Goal: Information Seeking & Learning: Get advice/opinions

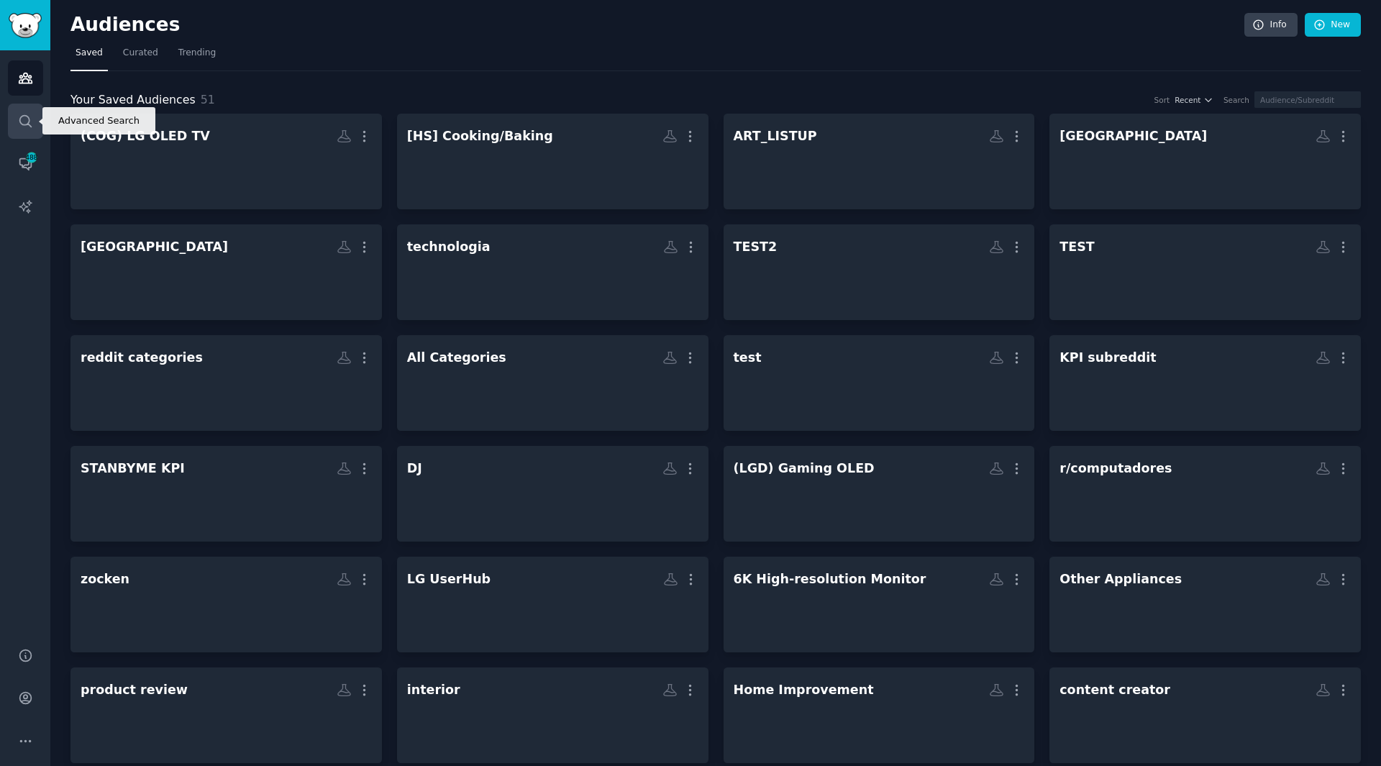
click at [27, 134] on link "Search" at bounding box center [25, 121] width 35 height 35
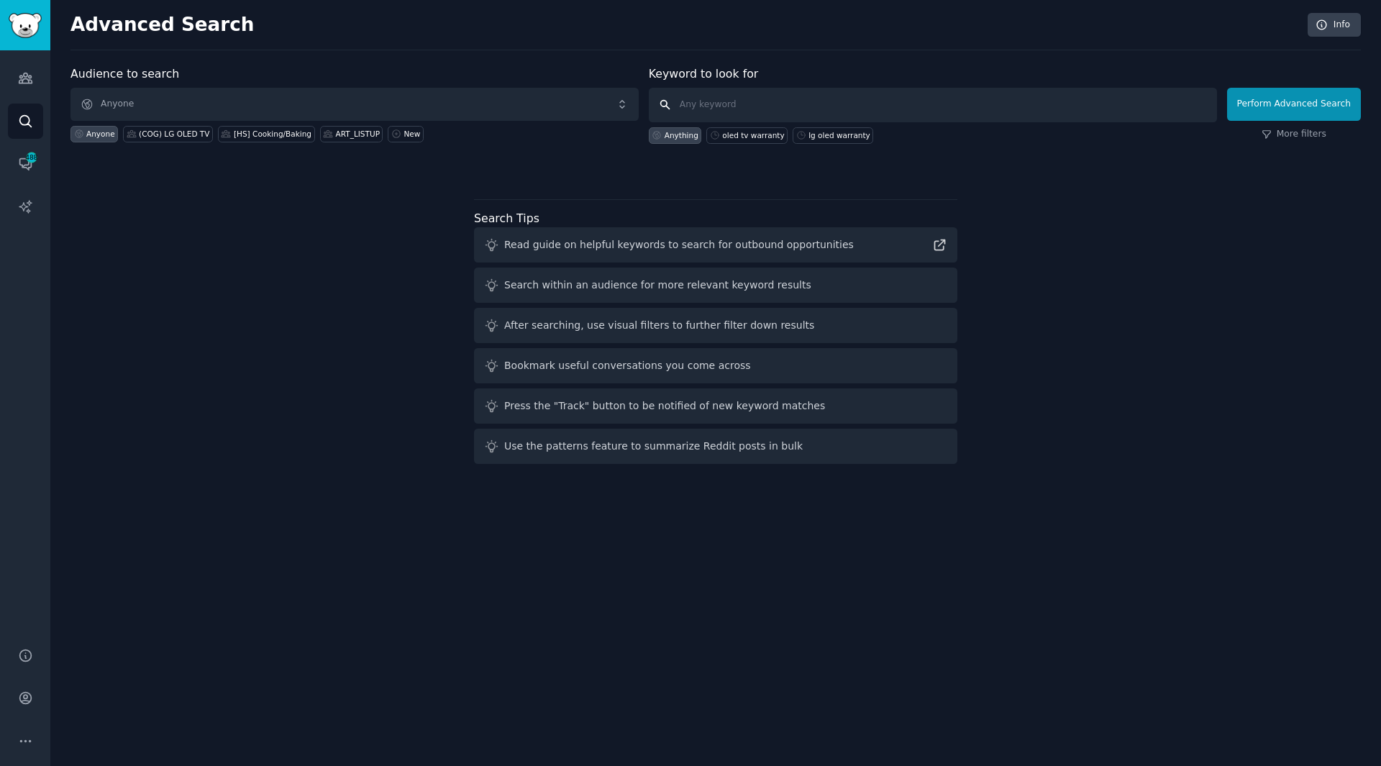
click at [800, 111] on input "text" at bounding box center [933, 105] width 568 height 35
click at [769, 106] on input "text" at bounding box center [933, 105] width 568 height 35
click at [722, 98] on input "text" at bounding box center [933, 105] width 568 height 35
type input "ㅣ"
type input "lg oled 5 year warranty"
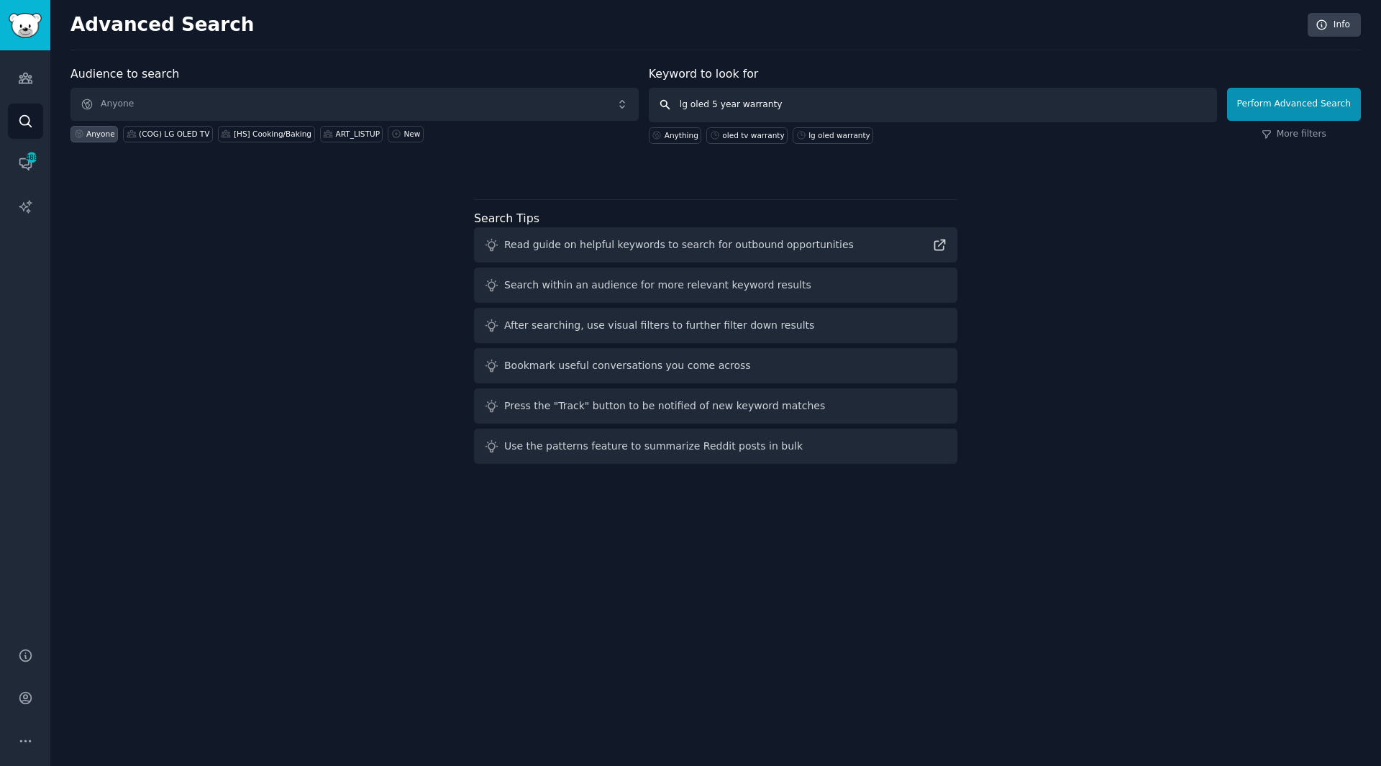
click button "Perform Advanced Search" at bounding box center [1294, 104] width 134 height 33
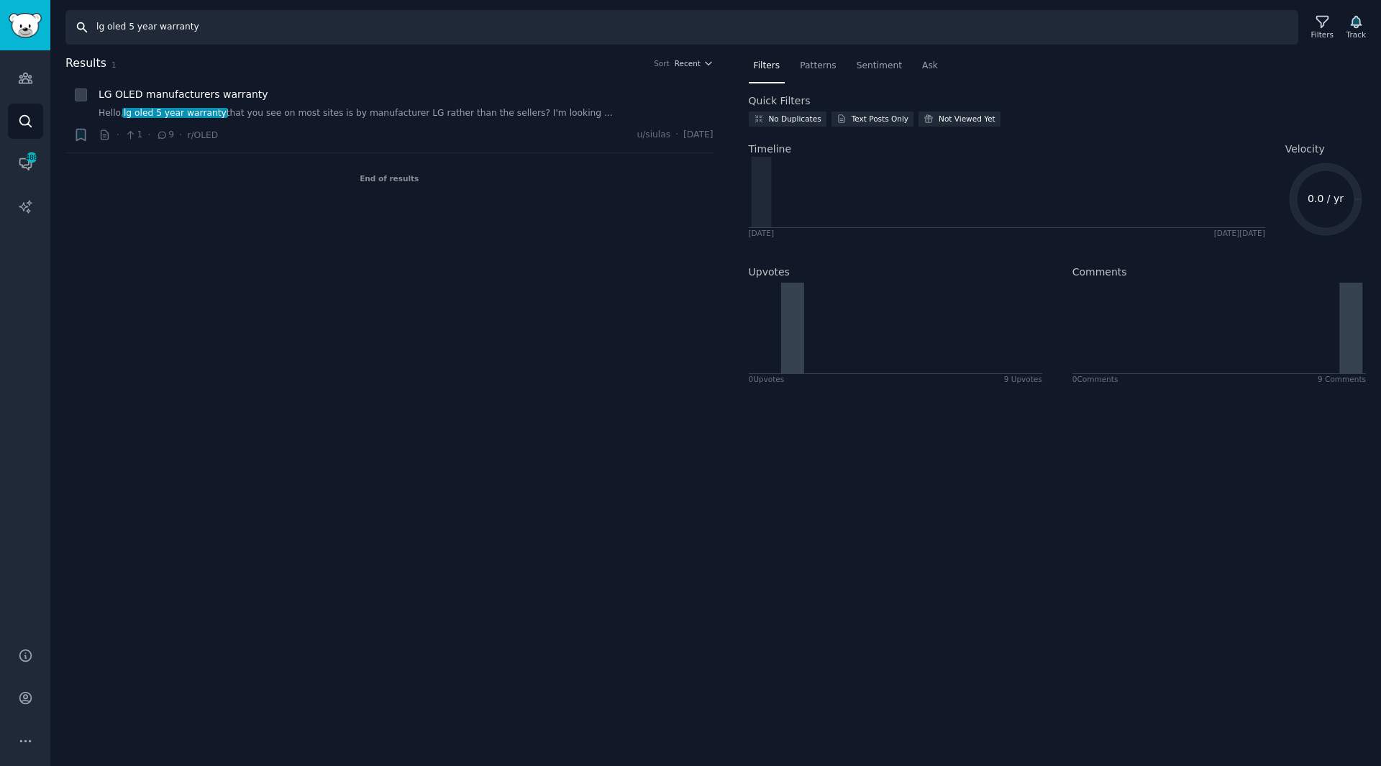
click at [153, 22] on input "lg oled 5 year warranty" at bounding box center [681, 27] width 1233 height 35
type input "lg oled tv warranty"
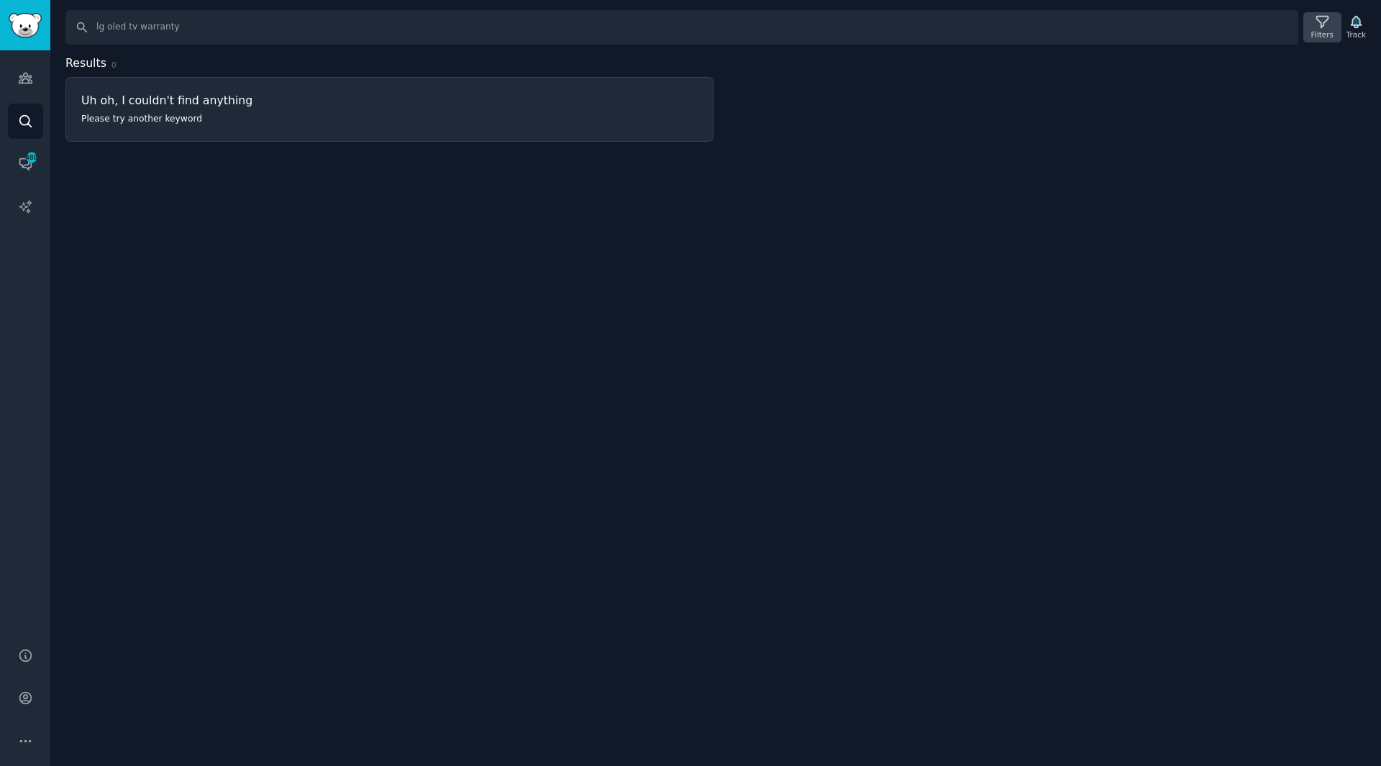
click at [1330, 27] on icon at bounding box center [1322, 21] width 15 height 15
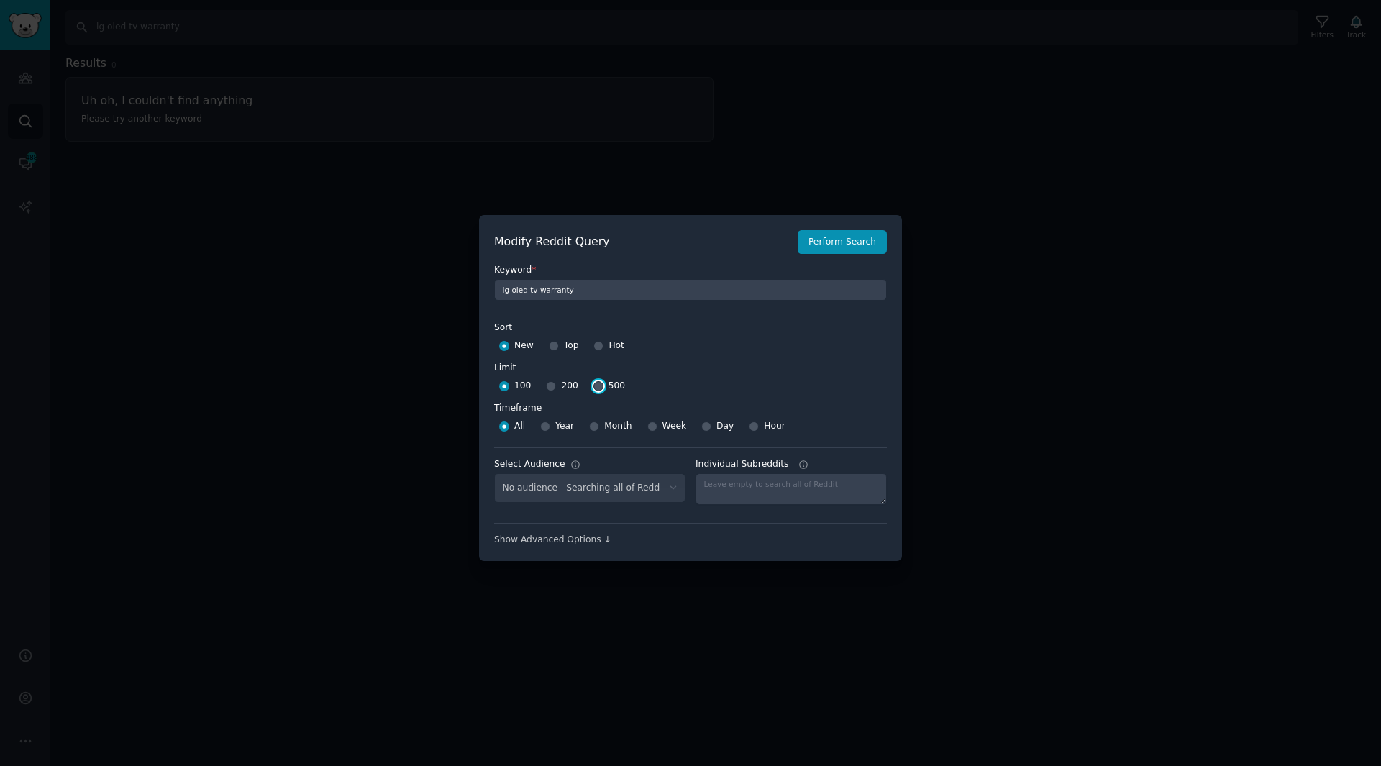
click at [595, 387] on input "500" at bounding box center [598, 386] width 10 height 10
radio input "true"
click at [865, 240] on button "Perform Search" at bounding box center [842, 242] width 89 height 24
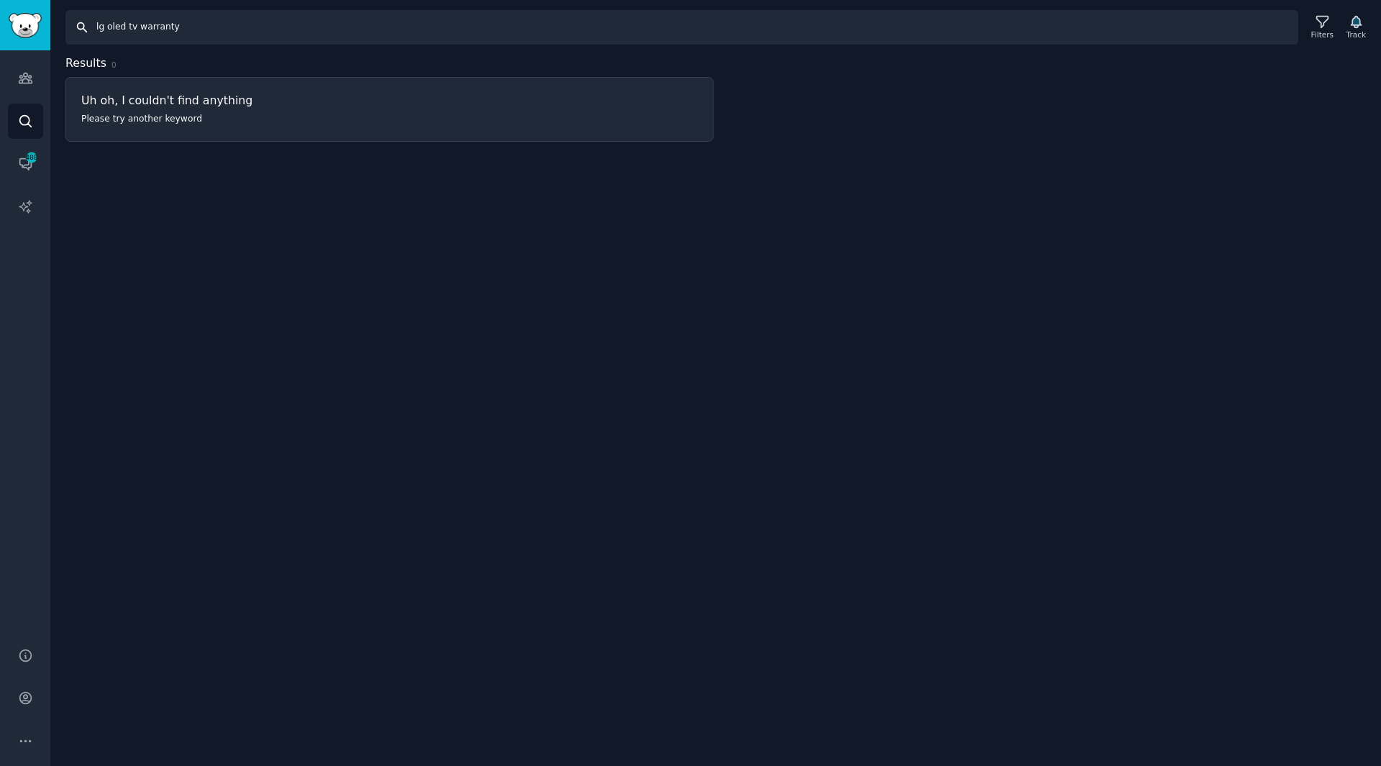
click at [145, 28] on input "lg oled tv warranty" at bounding box center [681, 27] width 1233 height 35
type input "lg oled warranty"
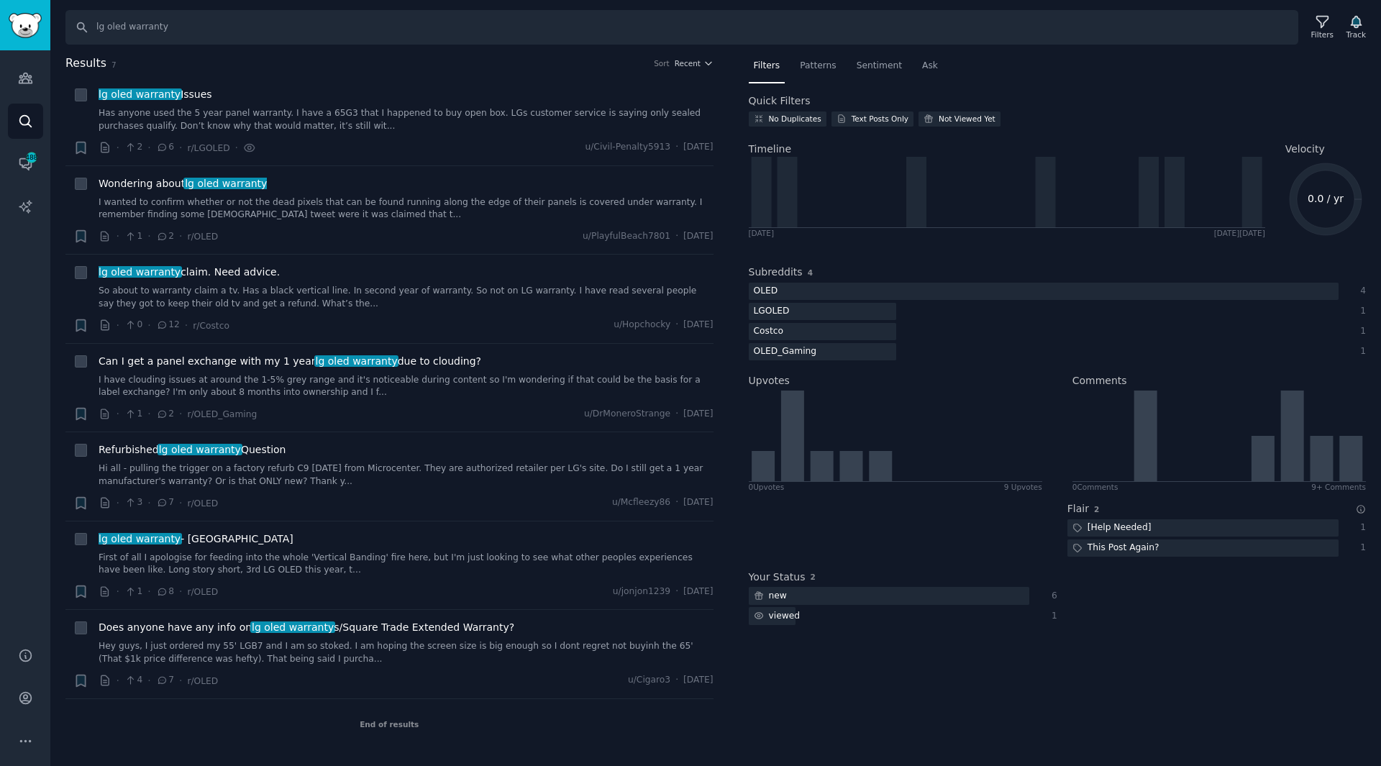
click at [414, 728] on div "End of results" at bounding box center [389, 724] width 648 height 50
click at [324, 282] on div "lg oled warranty claim. Need advice. So about to warranty claim a tv. Has a bla…" at bounding box center [406, 287] width 615 height 45
drag, startPoint x: 224, startPoint y: 281, endPoint x: 211, endPoint y: 283, distance: 13.0
click at [211, 283] on div "lg oled warranty claim. Need advice. So about to warranty claim a tv. Has a bla…" at bounding box center [406, 287] width 615 height 45
click at [252, 265] on span "lg oled warranty claim. Need advice." at bounding box center [189, 272] width 181 height 15
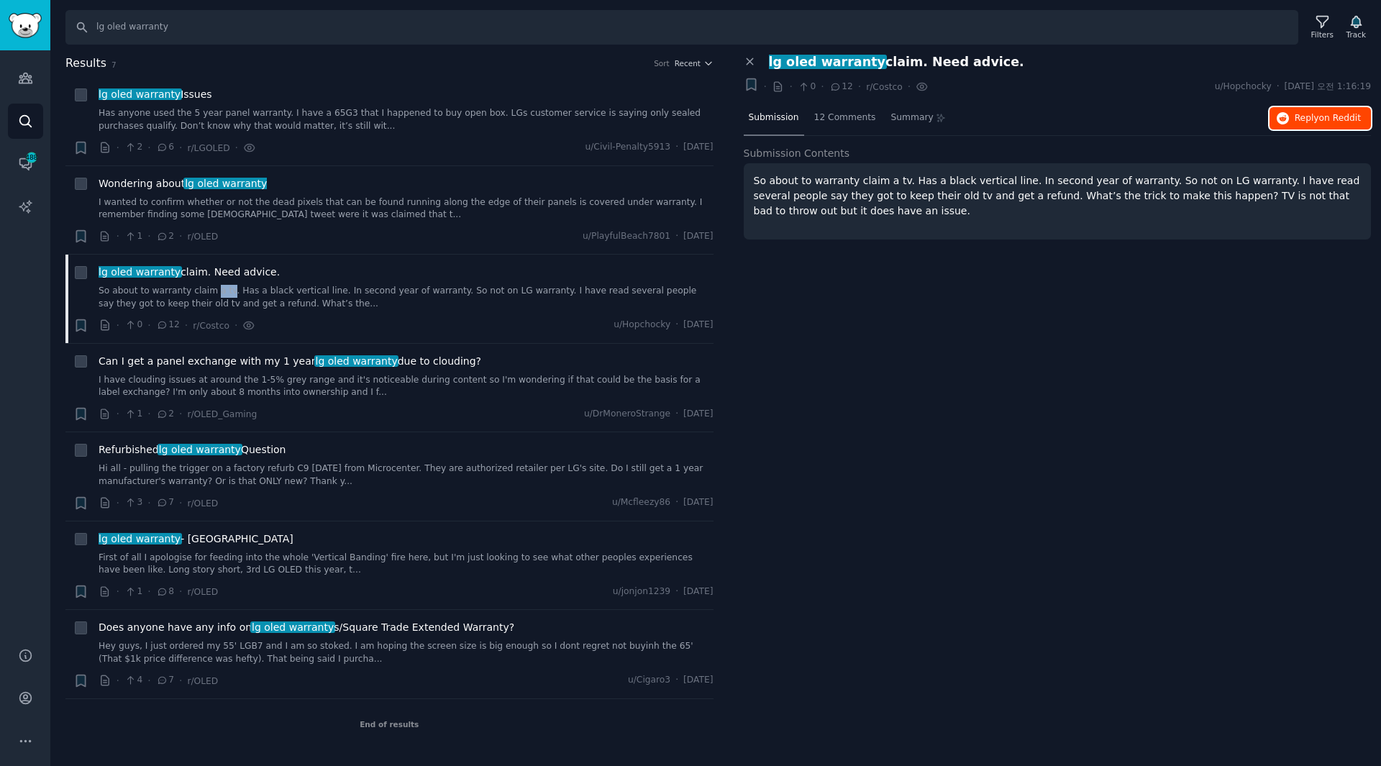
click at [1343, 120] on span "on Reddit" at bounding box center [1340, 118] width 42 height 10
